Goal: Transaction & Acquisition: Purchase product/service

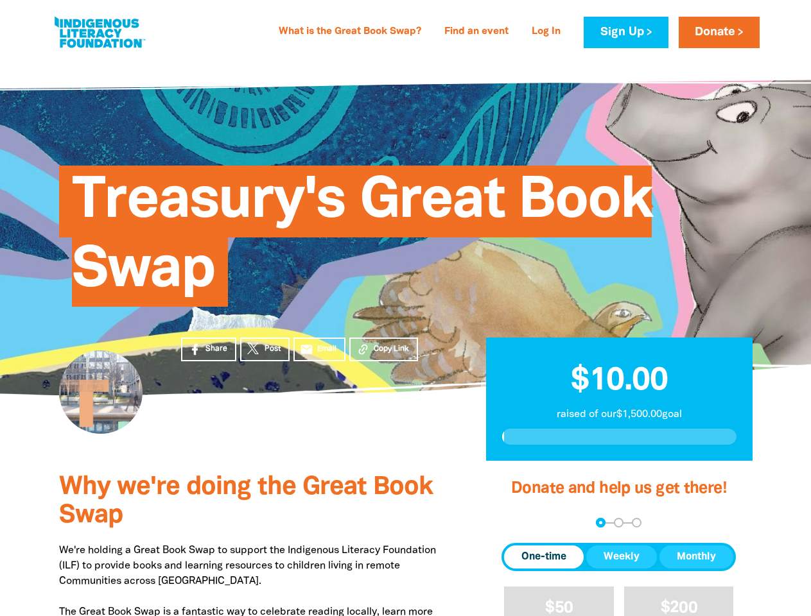
click at [405, 308] on div "Treasury's Great Book Swap" at bounding box center [406, 226] width 732 height 261
click at [383, 349] on span "Copy Link" at bounding box center [391, 349] width 35 height 12
click at [519, 523] on div "arrow_back Back Step 1 Step 2 Step 3" at bounding box center [618, 523] width 234 height 10
click at [600, 523] on div "Navigate to step 1 of 3 to enter your donation amount" at bounding box center [600, 522] width 3 height 3
click at [544, 557] on span "One-time" at bounding box center [543, 556] width 45 height 15
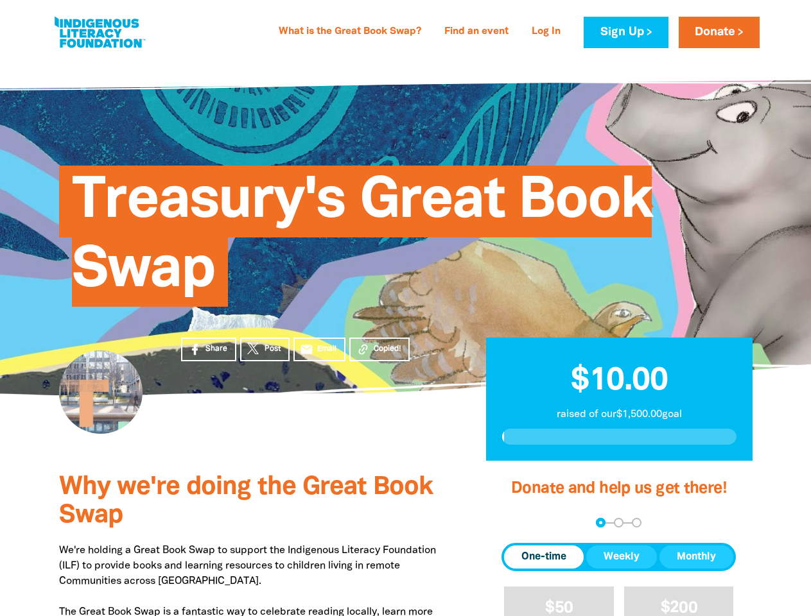
click at [621, 557] on span "Weekly" at bounding box center [621, 556] width 36 height 15
click at [696, 557] on span "Monthly" at bounding box center [696, 556] width 39 height 15
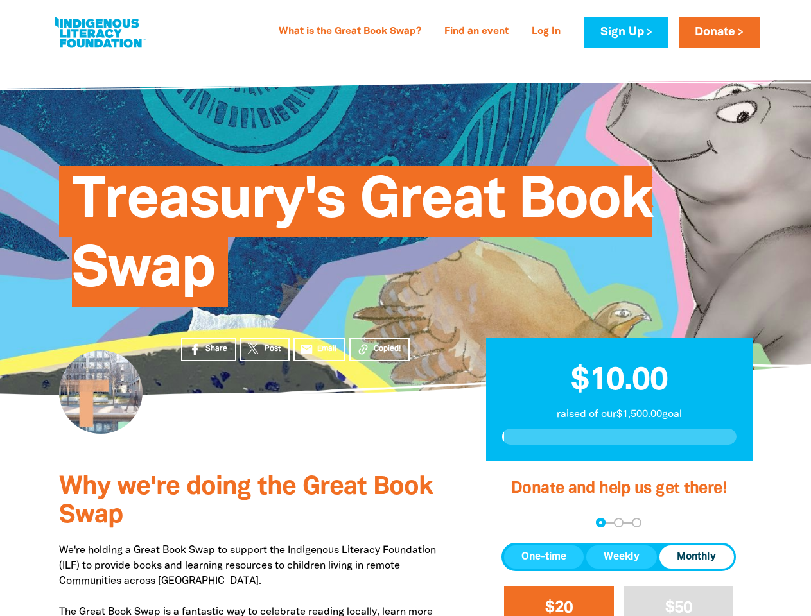
click at [558, 601] on span "$20" at bounding box center [559, 608] width 28 height 15
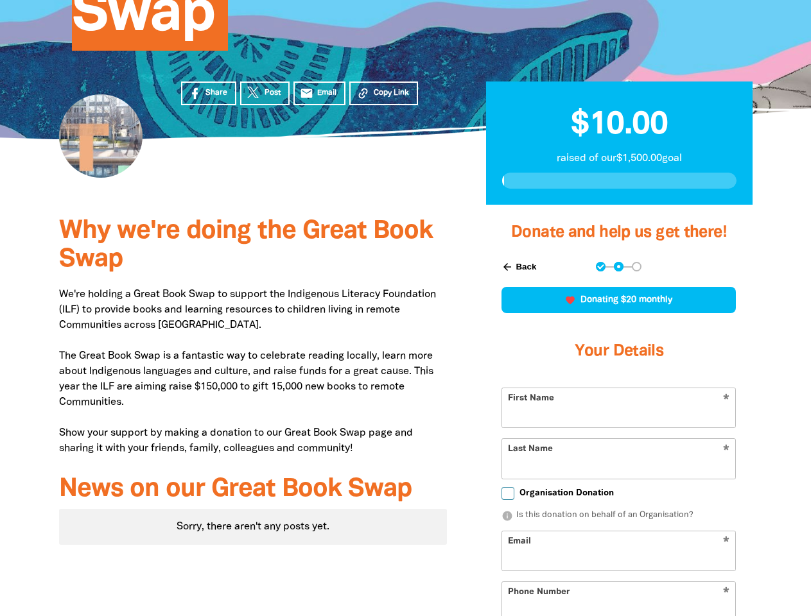
scroll to position [350, 0]
